Goal: Transaction & Acquisition: Purchase product/service

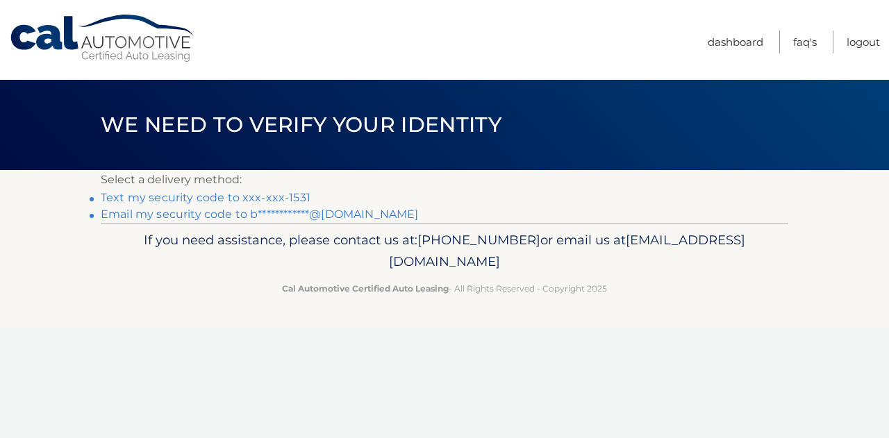
click at [186, 195] on link "Text my security code to xxx-xxx-1531" at bounding box center [206, 197] width 210 height 13
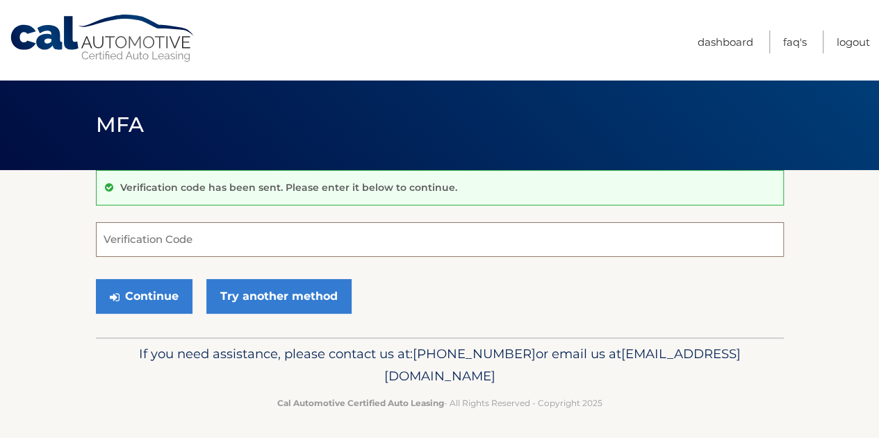
click at [138, 243] on input "Verification Code" at bounding box center [440, 239] width 688 height 35
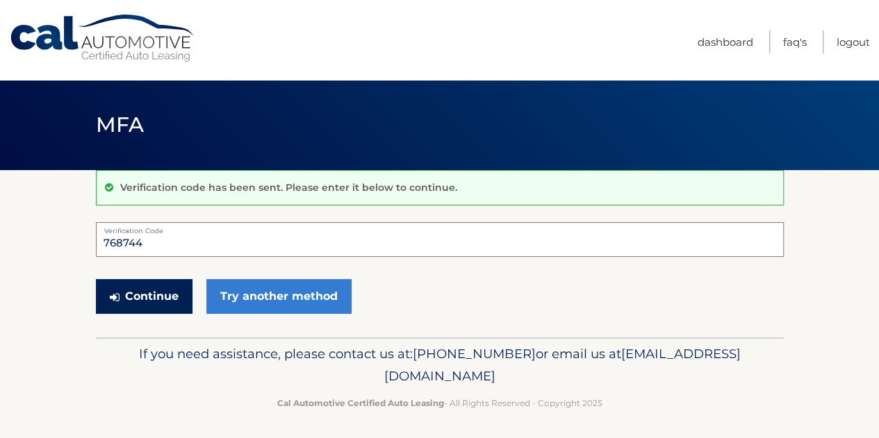
type input "768744"
click at [167, 299] on button "Continue" at bounding box center [144, 296] width 97 height 35
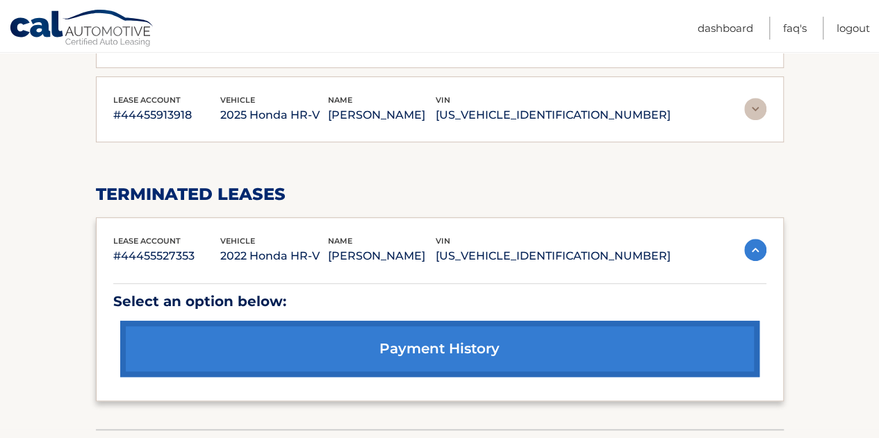
scroll to position [208, 0]
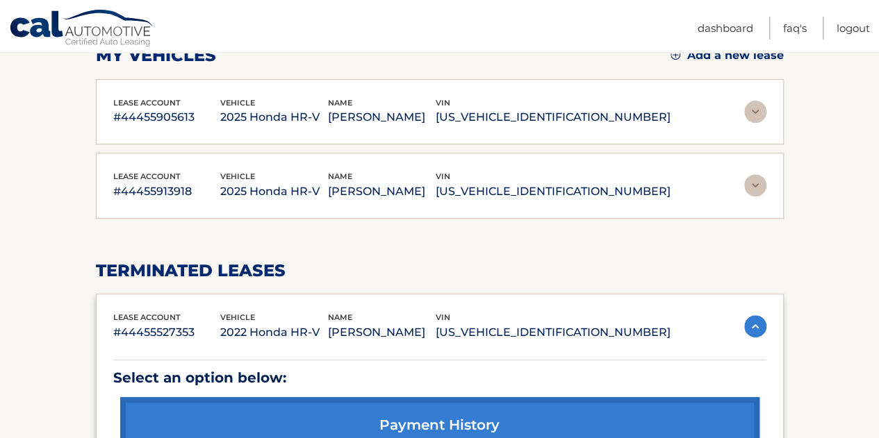
click at [753, 110] on img at bounding box center [755, 112] width 22 height 22
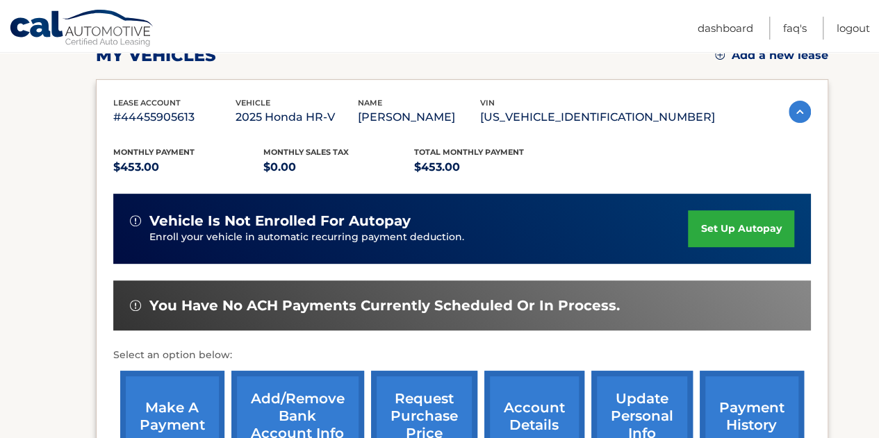
scroll to position [278, 0]
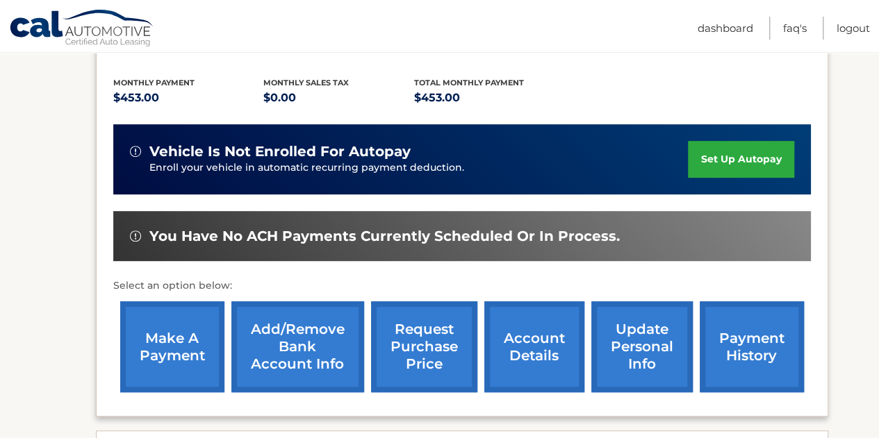
click at [156, 351] on link "make a payment" at bounding box center [172, 347] width 104 height 91
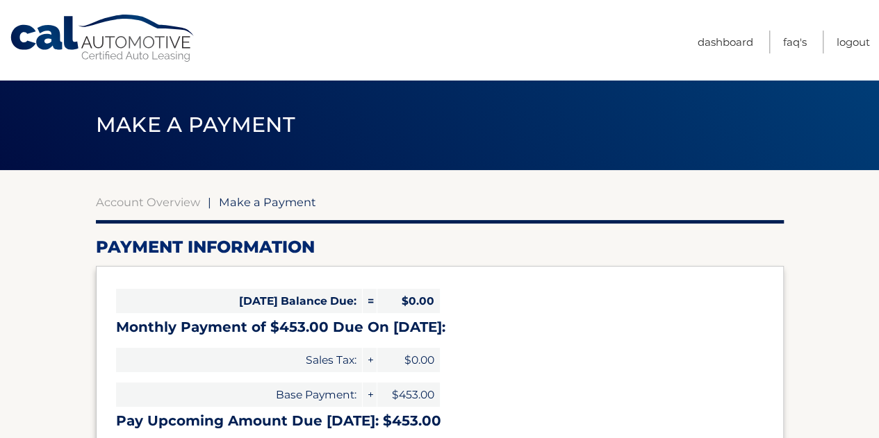
select select "MDliNDM3MDEtY2FlZC00NzBlLTllYWMtNjk0YmRiOThjMzI1"
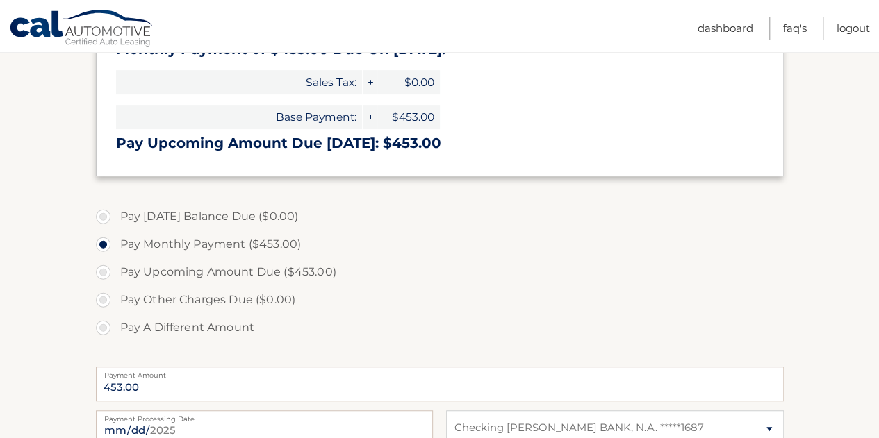
scroll to position [347, 0]
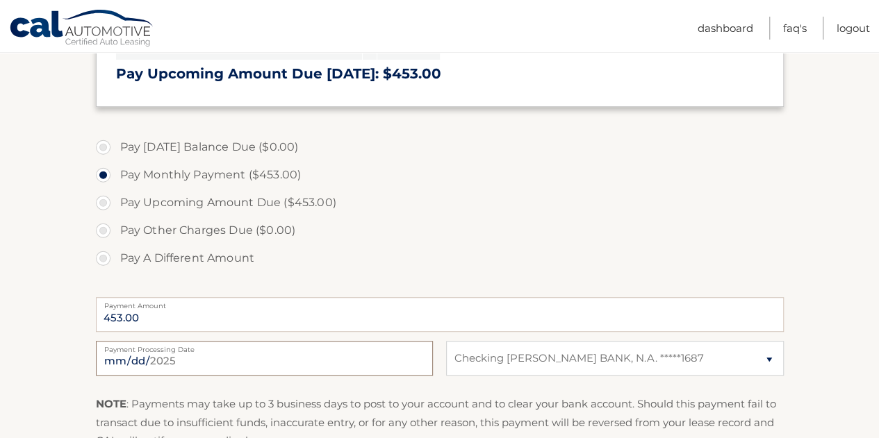
click at [290, 368] on input "2025-08-20" at bounding box center [264, 358] width 337 height 35
type input "2025-09-01"
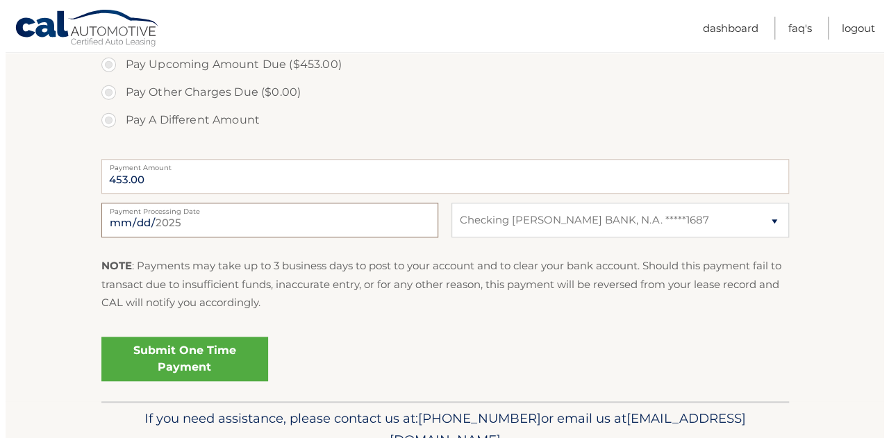
scroll to position [486, 0]
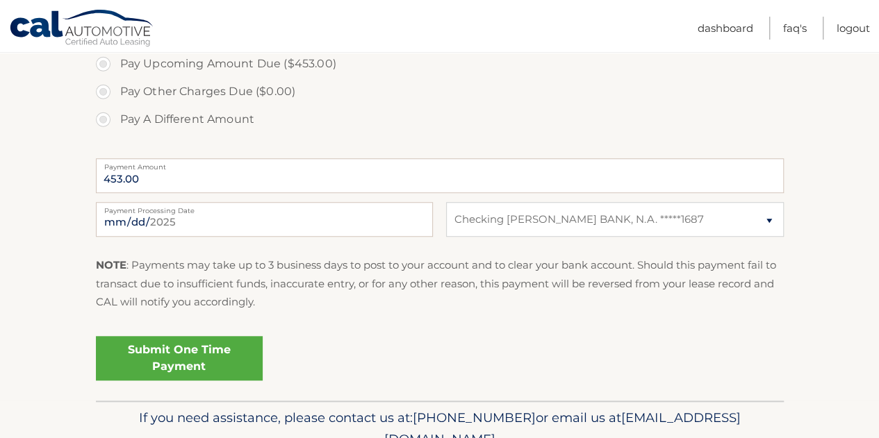
click at [171, 361] on link "Submit One Time Payment" at bounding box center [179, 358] width 167 height 44
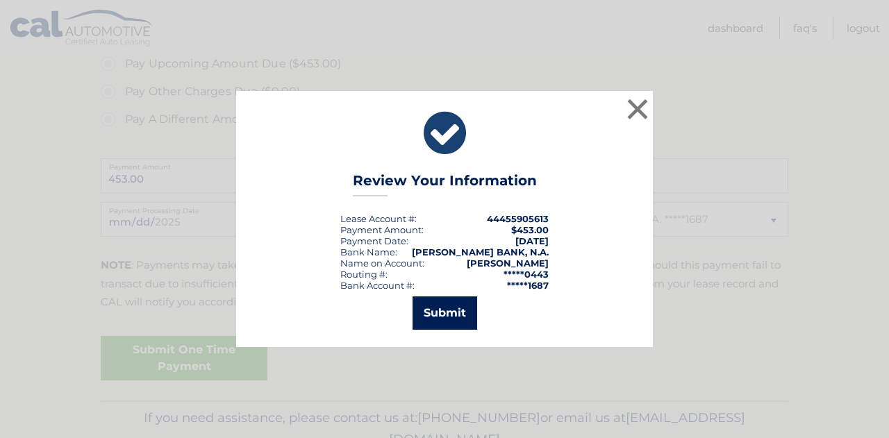
click at [445, 318] on button "Submit" at bounding box center [445, 313] width 65 height 33
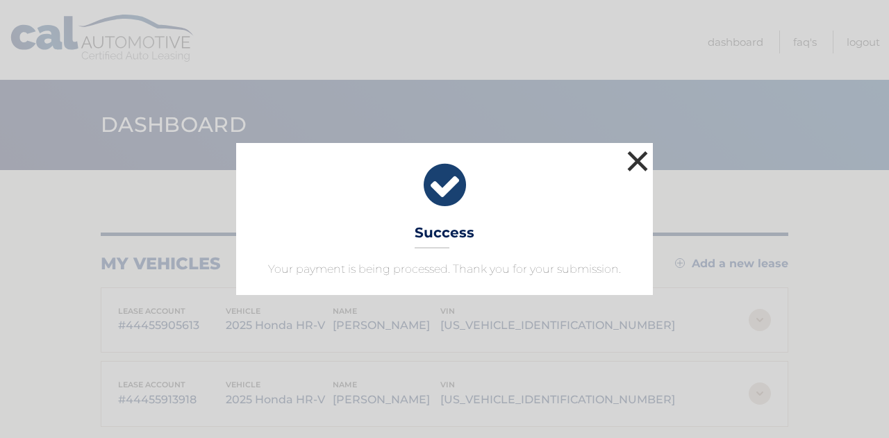
click at [638, 158] on button "×" at bounding box center [638, 161] width 28 height 28
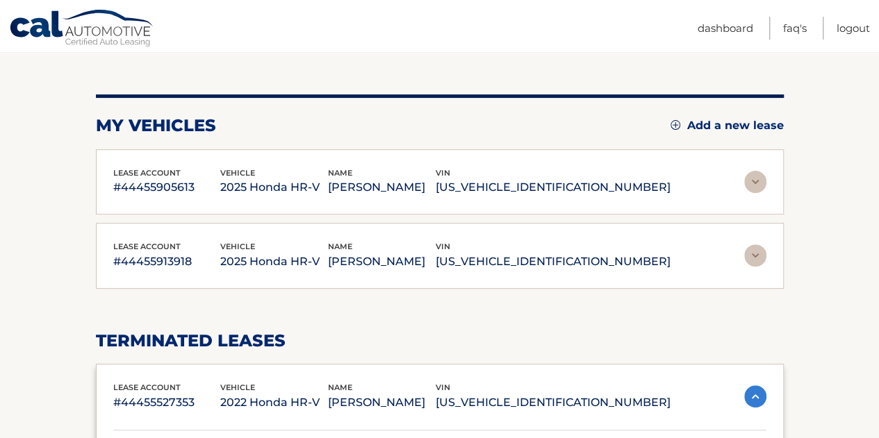
scroll to position [139, 0]
click at [746, 259] on img at bounding box center [755, 255] width 22 height 22
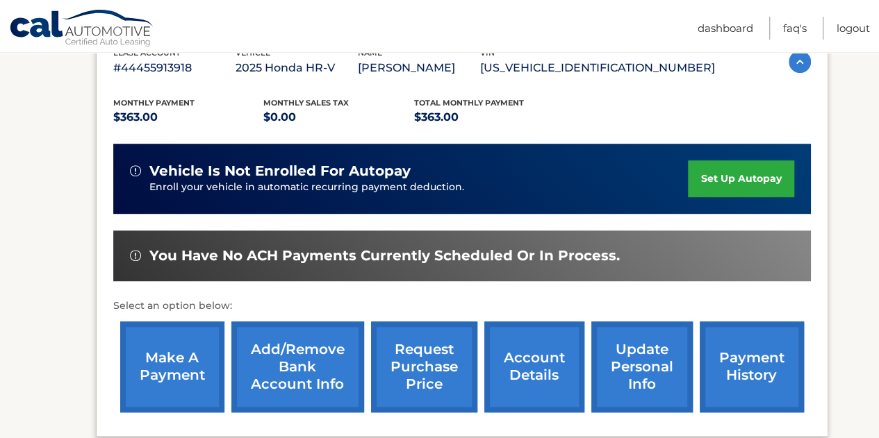
scroll to position [417, 0]
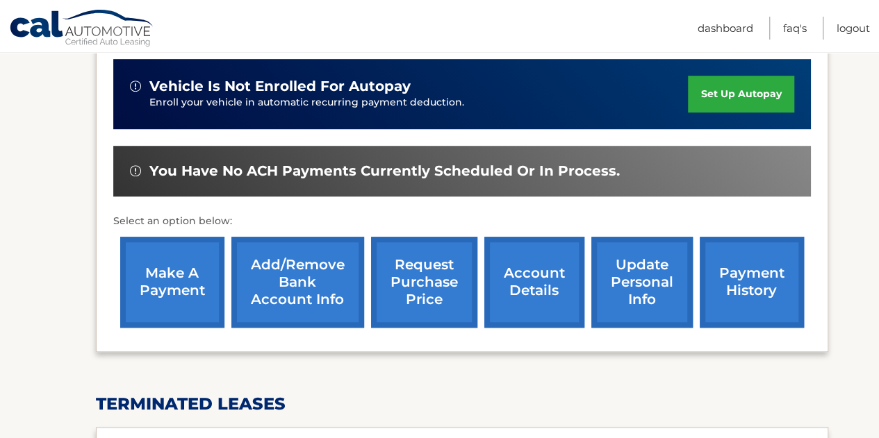
click at [185, 286] on link "make a payment" at bounding box center [172, 282] width 104 height 91
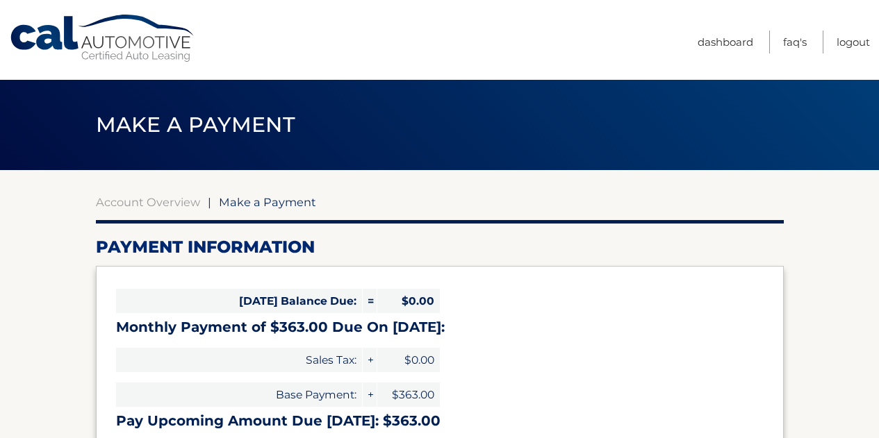
select select "MjAwNTRlMDktOGY1ZS00YzJlLTk0YzUtMGZlZDcwNzE0N2Uy"
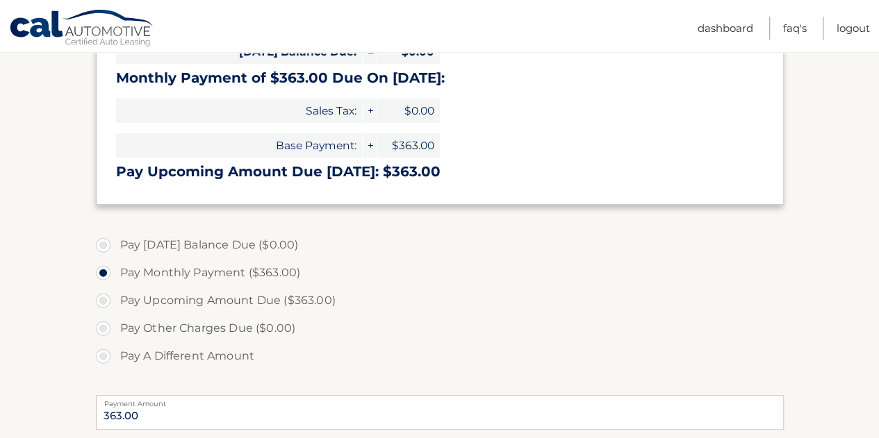
scroll to position [347, 0]
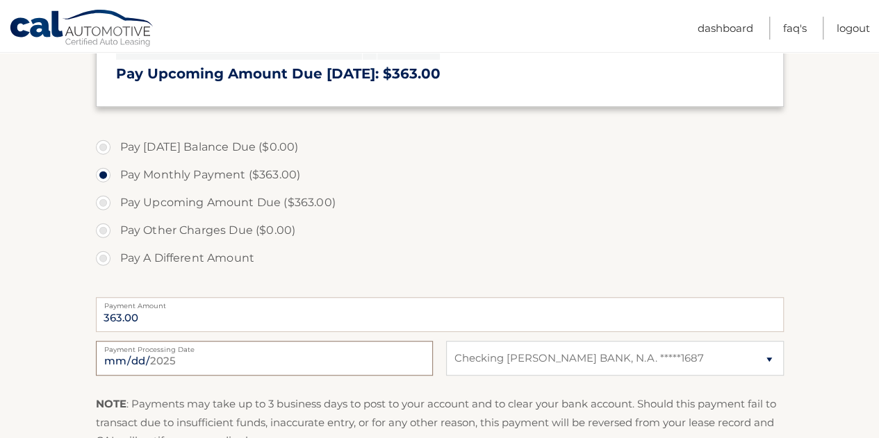
click at [206, 365] on input "[DATE]" at bounding box center [264, 358] width 337 height 35
type input "[DATE]"
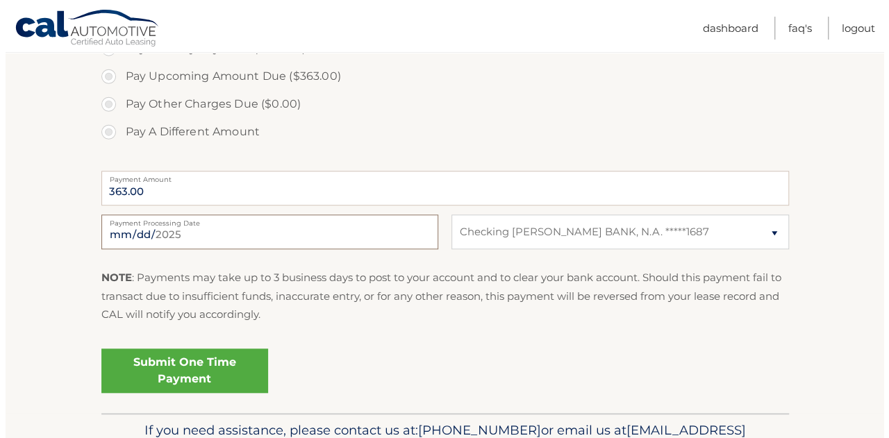
scroll to position [553, 0]
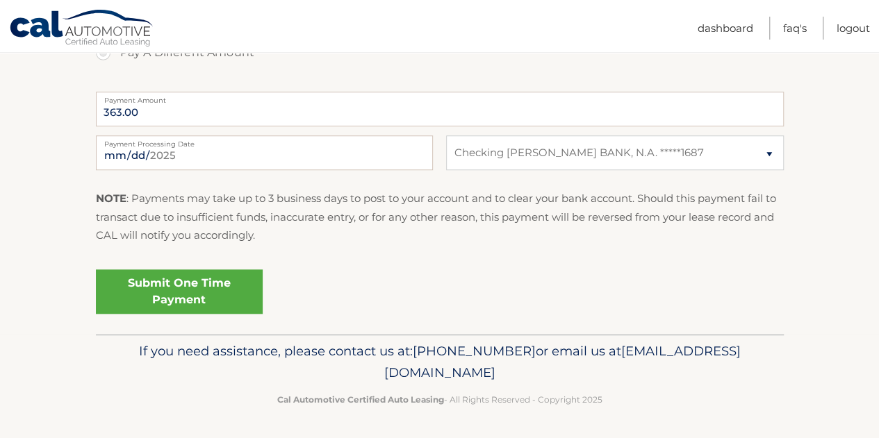
click at [221, 290] on link "Submit One Time Payment" at bounding box center [179, 292] width 167 height 44
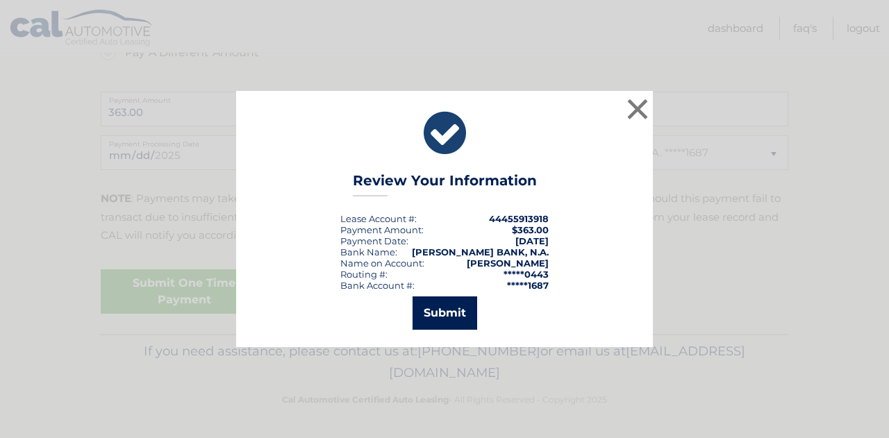
click at [432, 316] on button "Submit" at bounding box center [445, 313] width 65 height 33
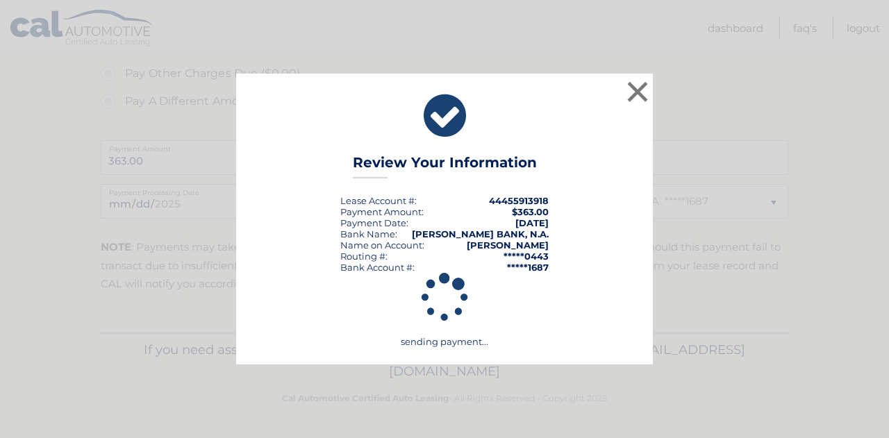
scroll to position [503, 0]
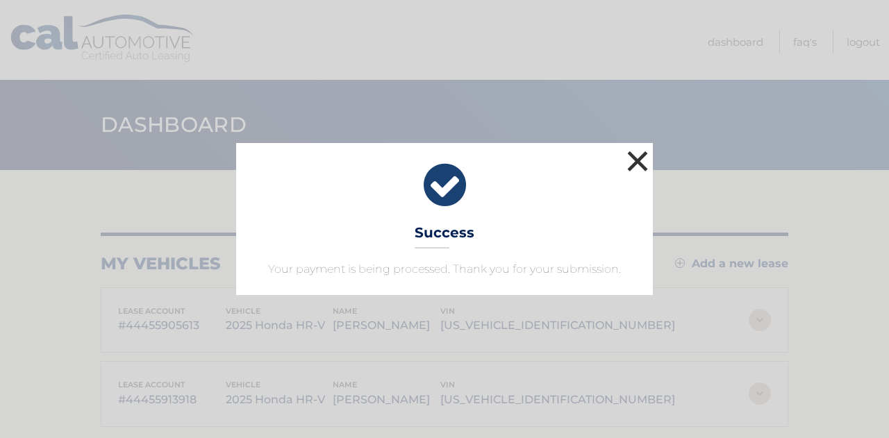
click at [638, 161] on button "×" at bounding box center [638, 161] width 28 height 28
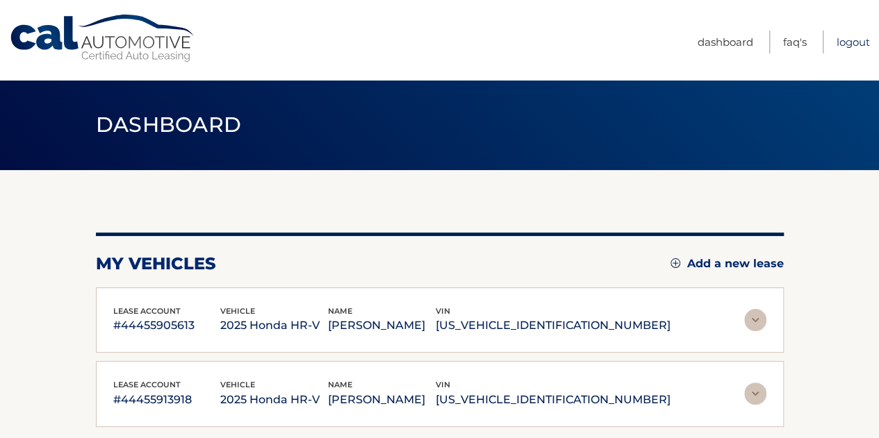
click at [852, 42] on link "Logout" at bounding box center [853, 42] width 33 height 23
